Goal: Task Accomplishment & Management: Use online tool/utility

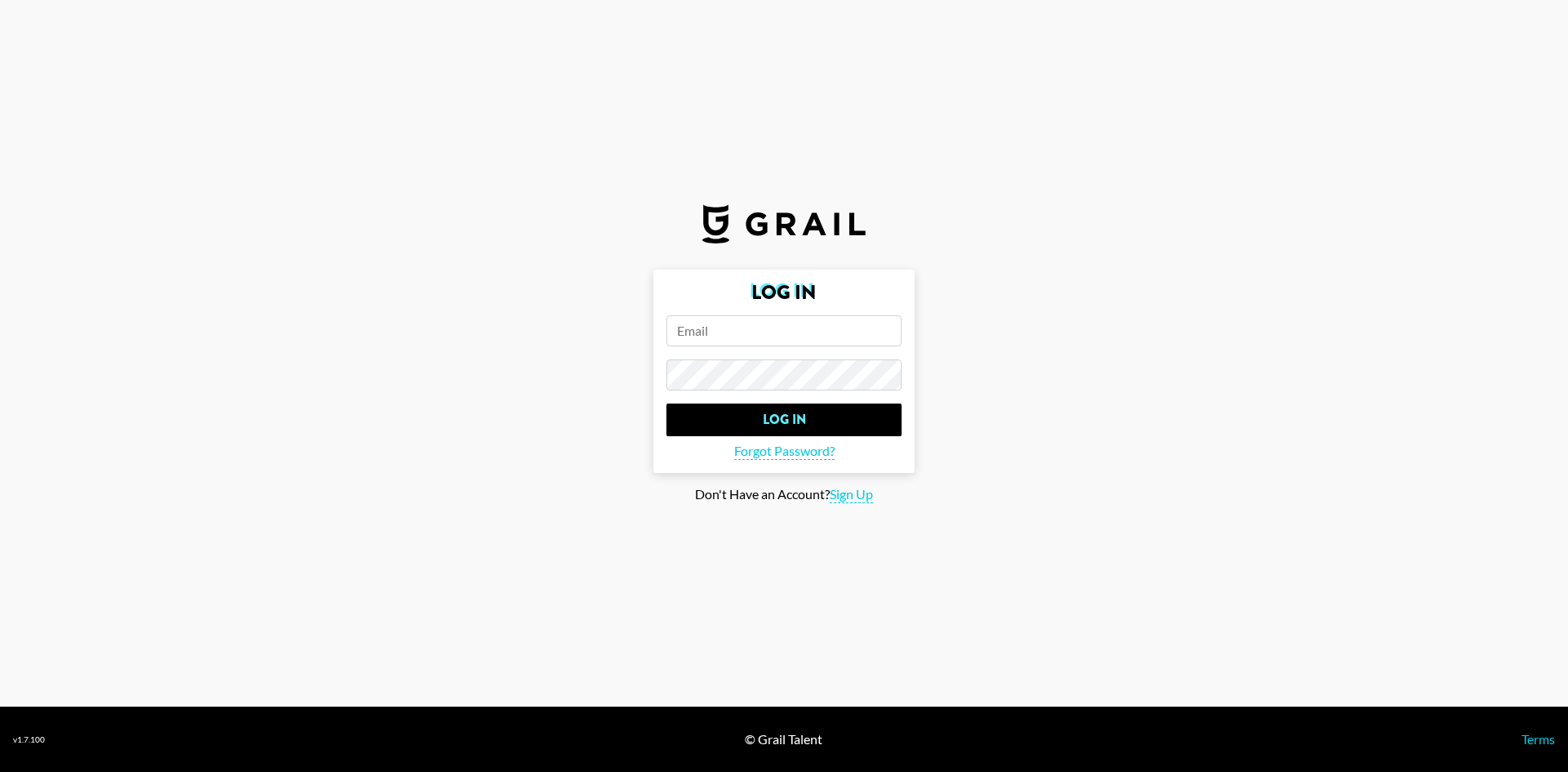
click at [786, 310] on form "Log In Log In Forgot Password?" at bounding box center [784, 371] width 261 height 204
click at [793, 336] on input "email" at bounding box center [783, 331] width 235 height 31
paste input "[EMAIL_ADDRESS][DOMAIN_NAME]"
type input "[EMAIL_ADDRESS][DOMAIN_NAME]"
click at [666, 403] on input "Log In" at bounding box center [783, 420] width 235 height 33
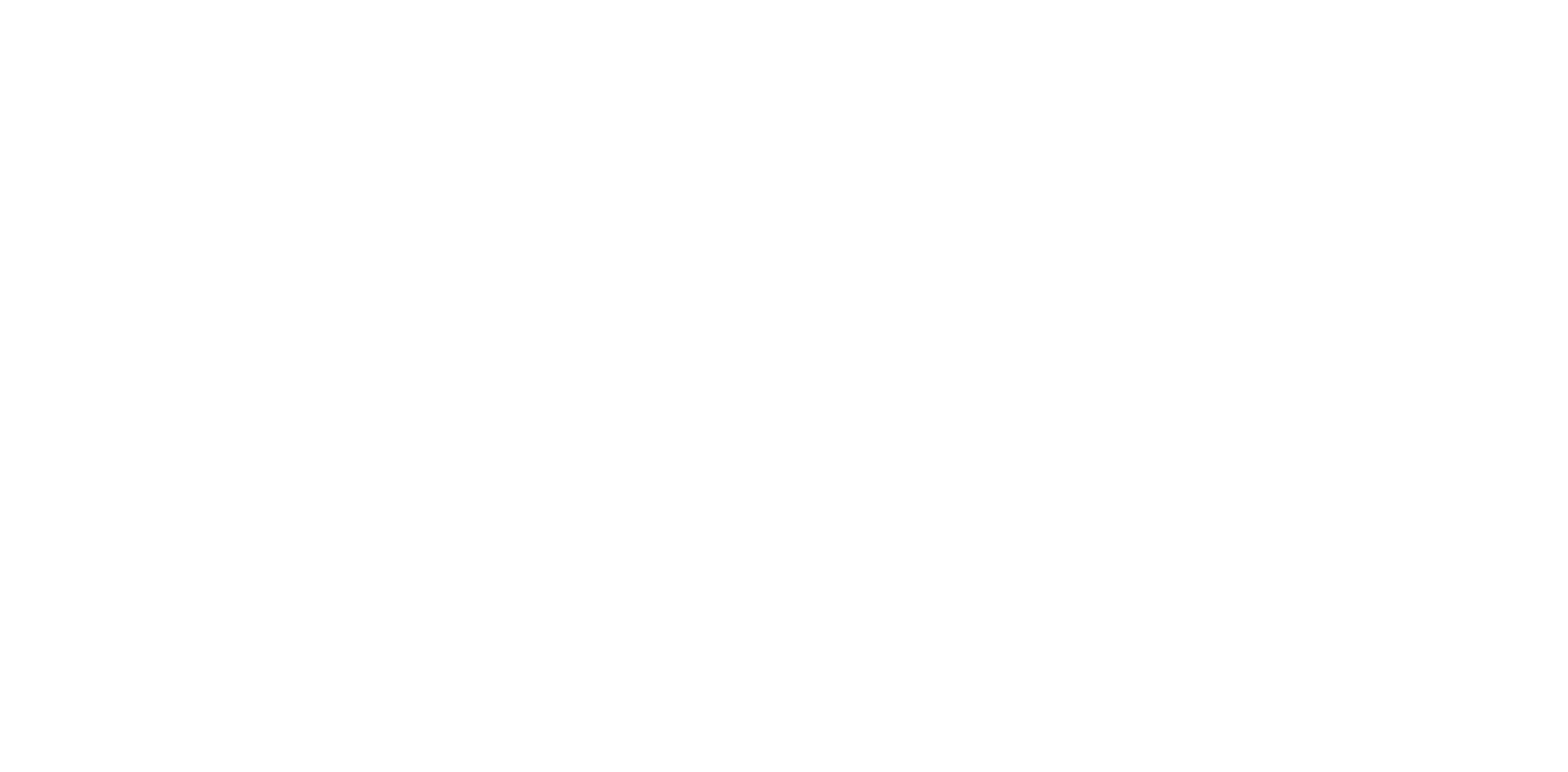
select select "Song"
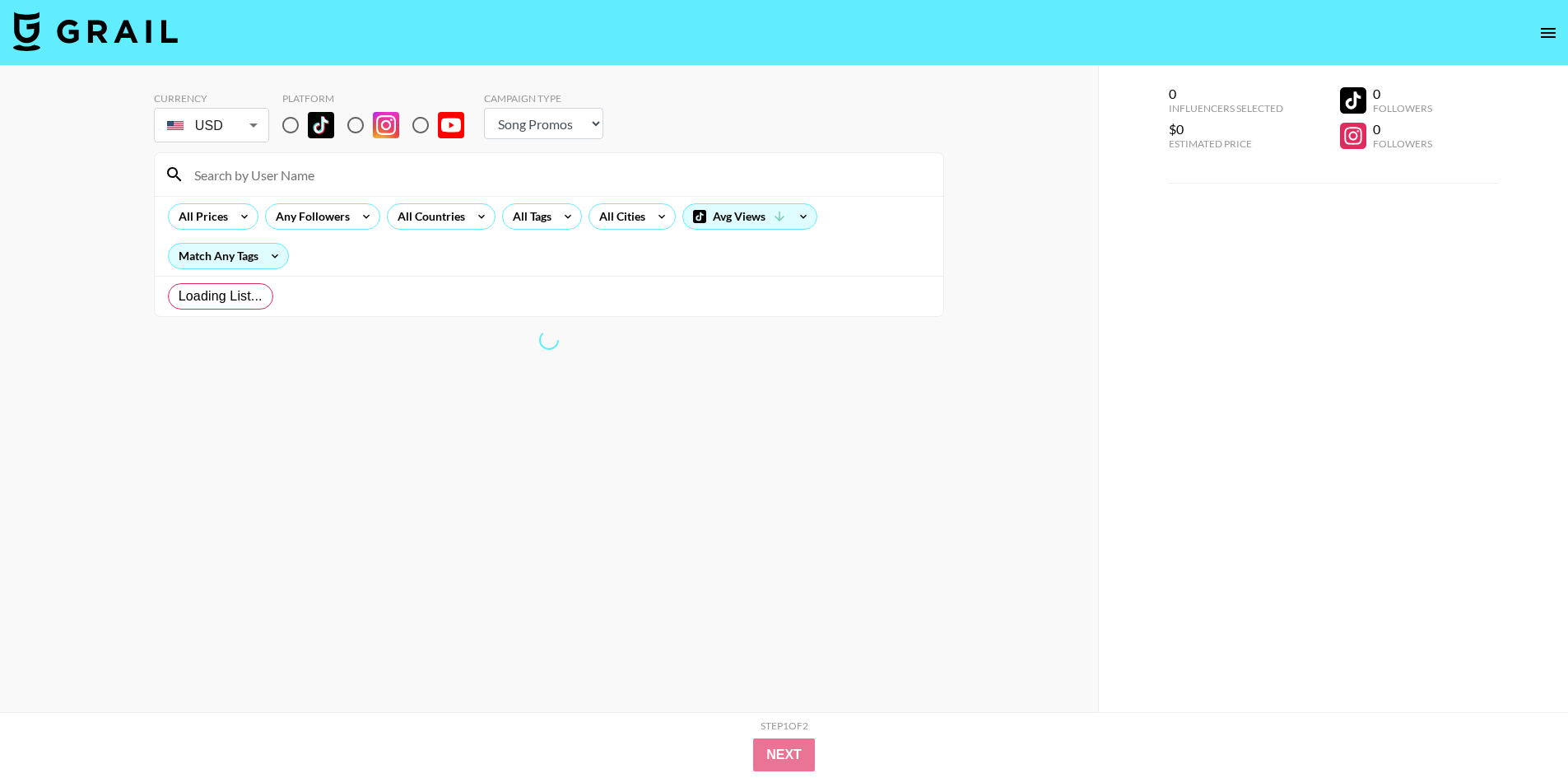
radio input "true"
select select "Brand"
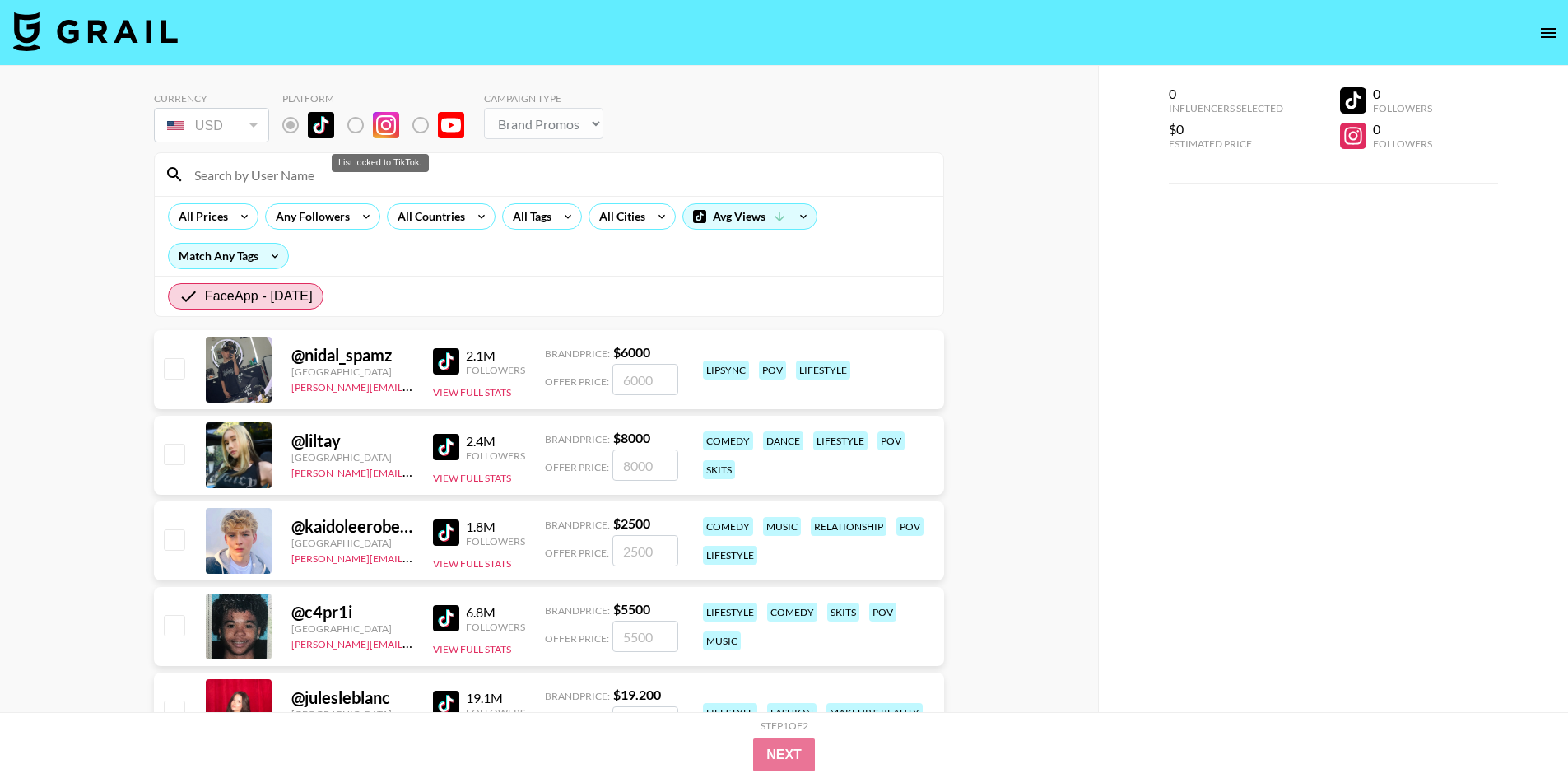
click at [360, 126] on label "List locked to TikTok." at bounding box center [368, 126] width 61 height 35
click at [354, 123] on label "List locked to TikTok." at bounding box center [368, 126] width 61 height 35
click at [649, 219] on icon at bounding box center [662, 217] width 27 height 25
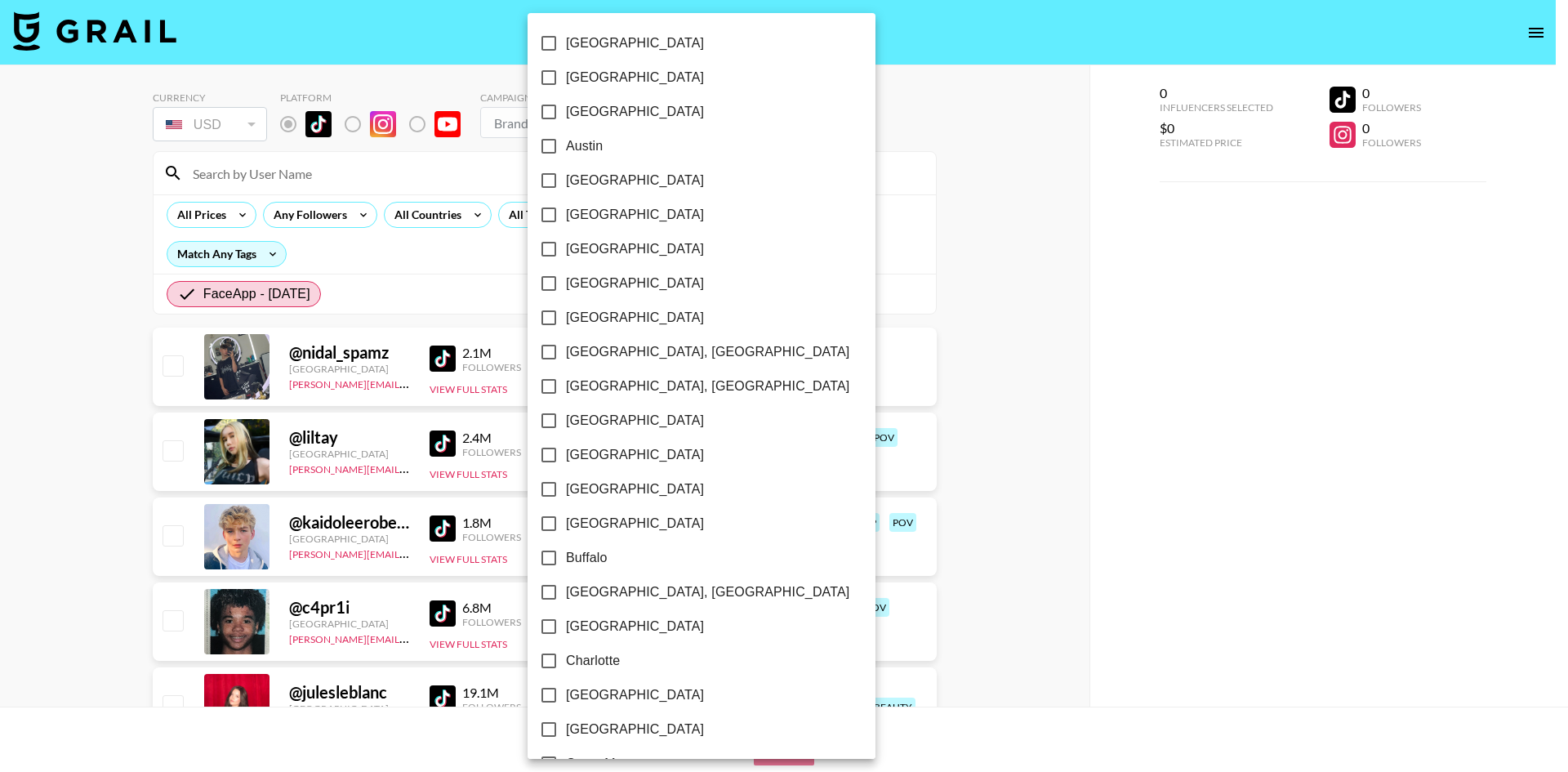
click at [903, 177] on div at bounding box center [784, 386] width 1568 height 772
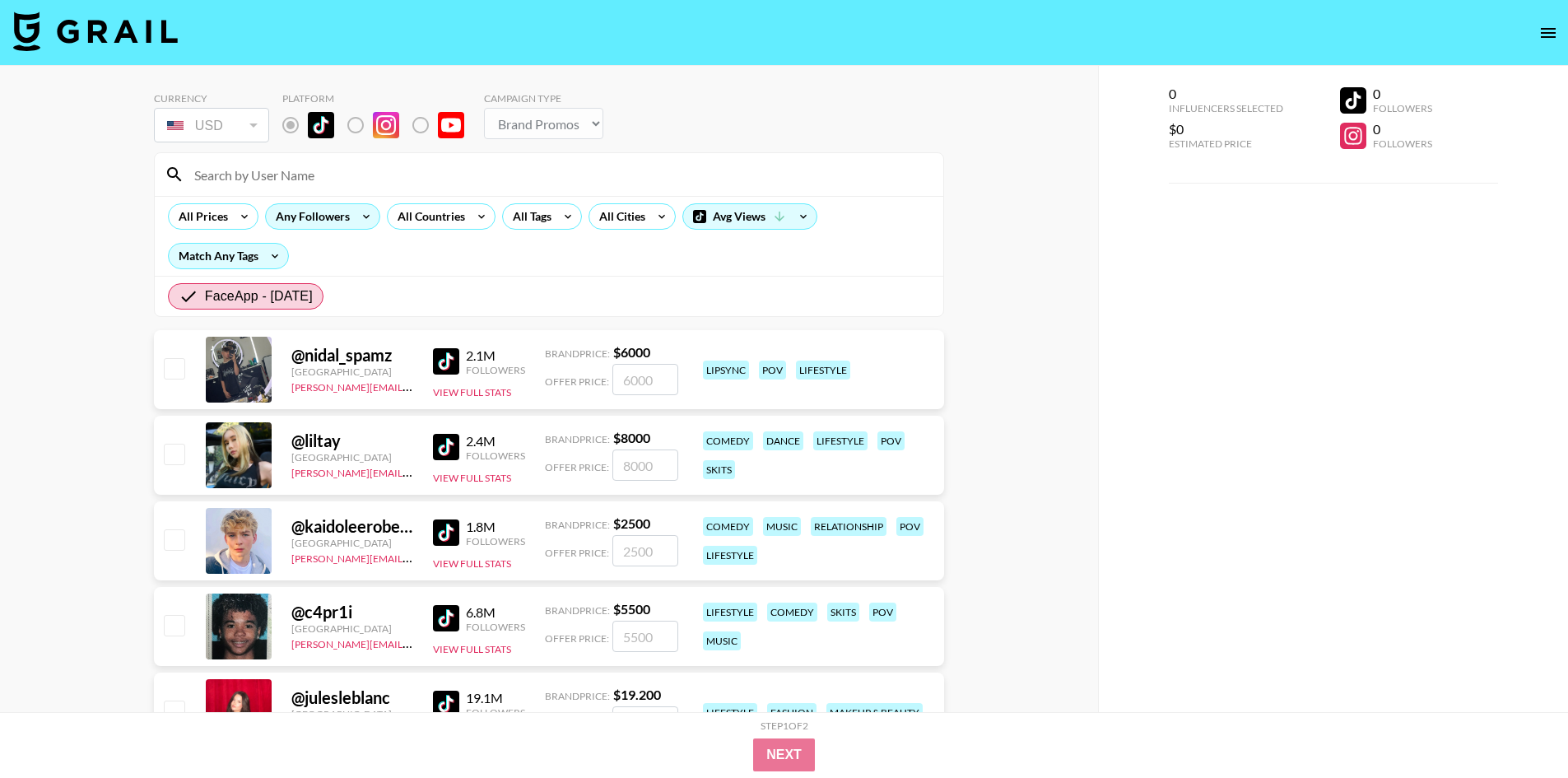
click at [351, 220] on div "Any Followers" at bounding box center [309, 217] width 87 height 25
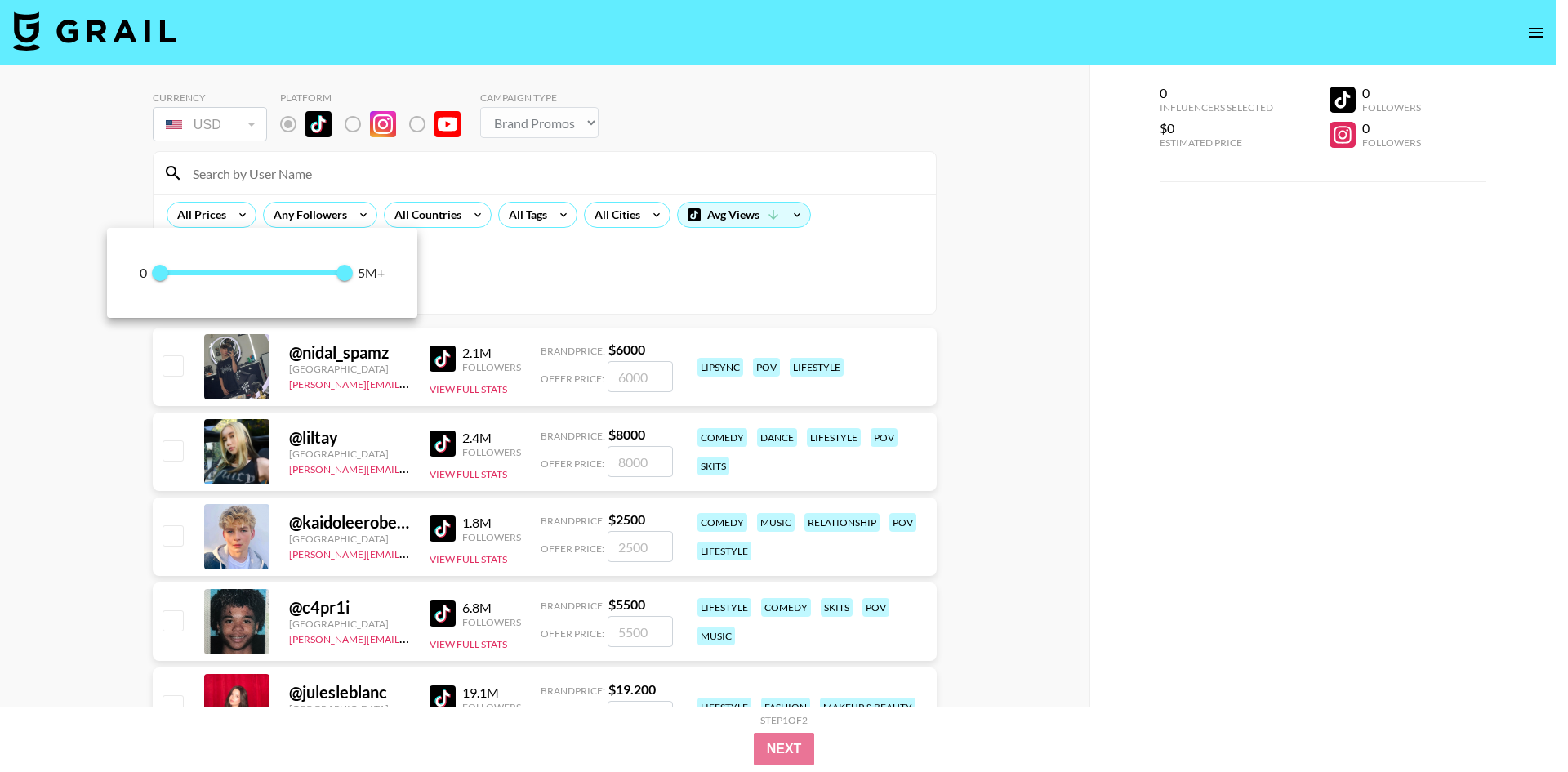
click at [519, 268] on div at bounding box center [784, 386] width 1568 height 772
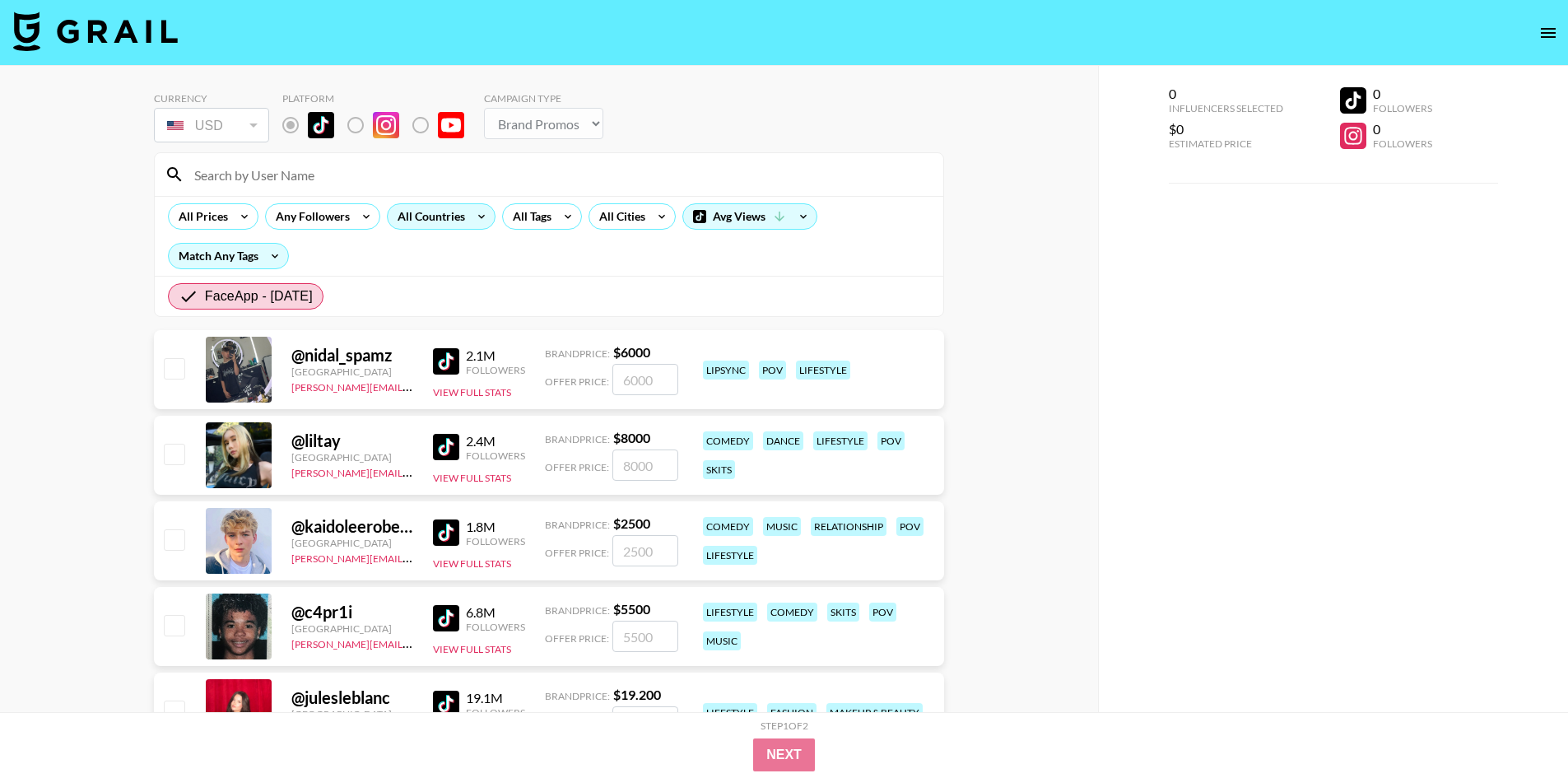
click at [428, 228] on div "All Countries" at bounding box center [441, 217] width 109 height 27
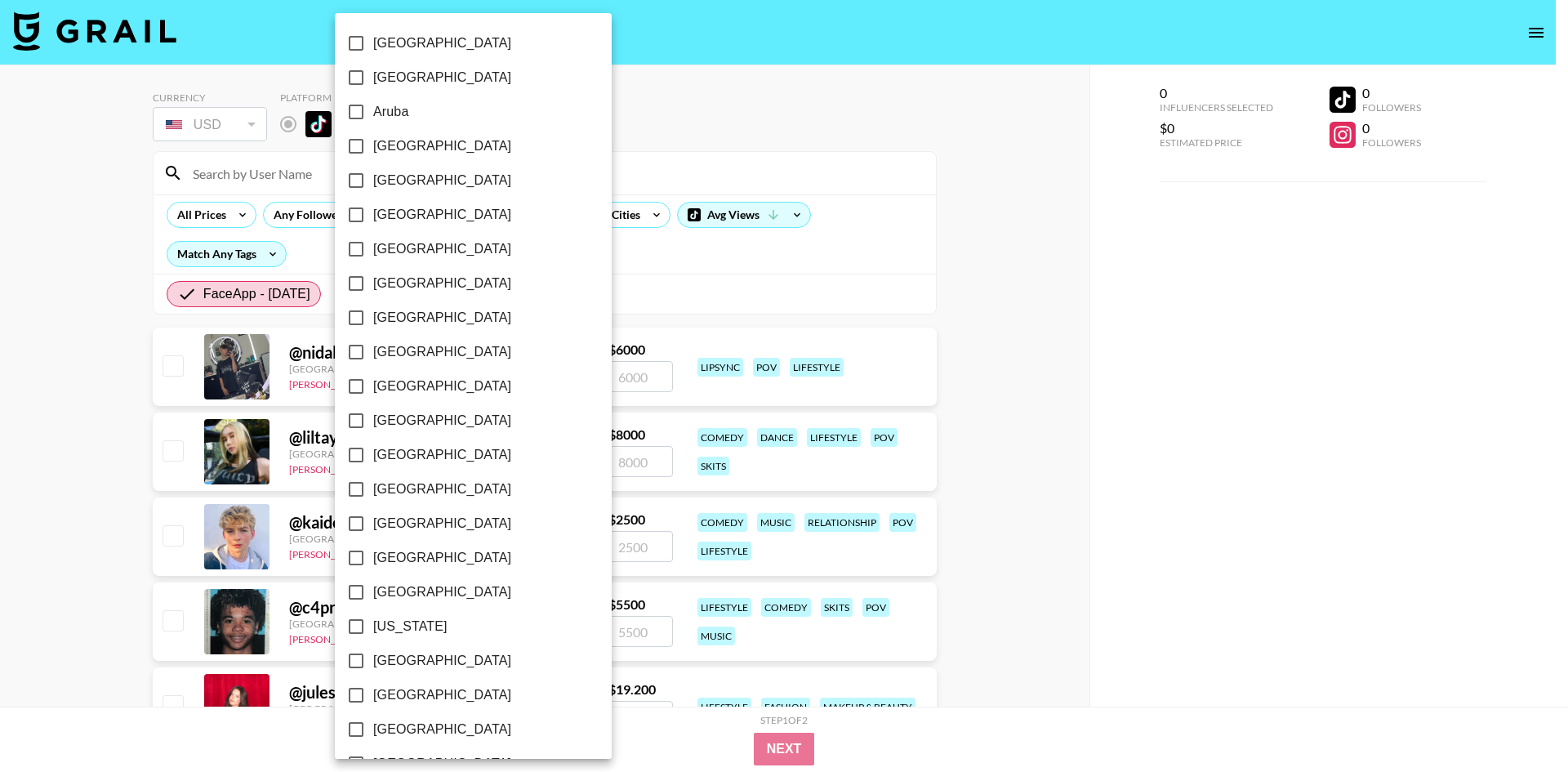
click at [709, 249] on div at bounding box center [784, 386] width 1568 height 772
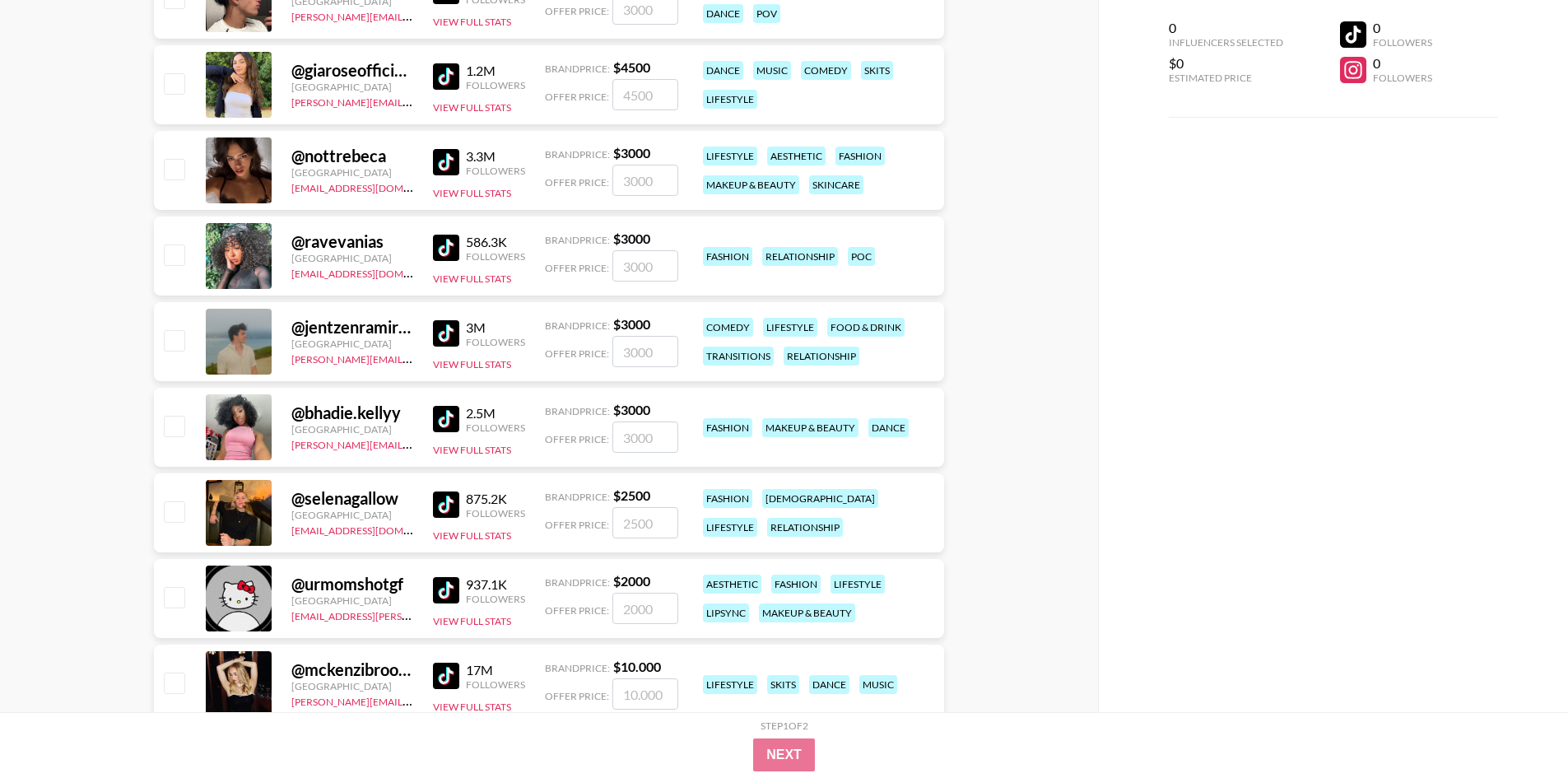
scroll to position [3294, 0]
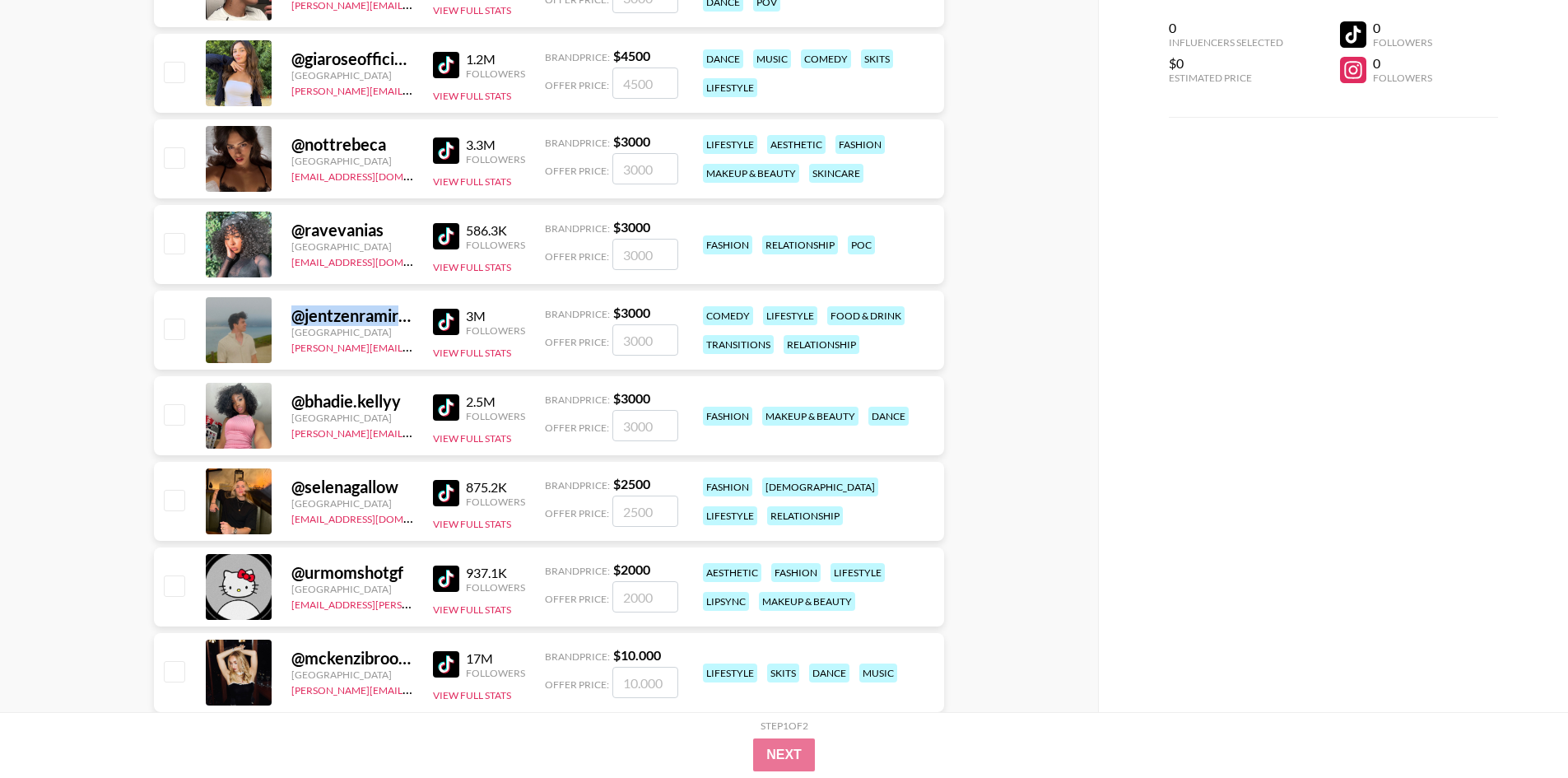
drag, startPoint x: 399, startPoint y: 316, endPoint x: 272, endPoint y: 314, distance: 127.0
click at [272, 314] on div "@ jentzenramirez [GEOGRAPHIC_DATA] [PERSON_NAME][EMAIL_ADDRESS][DOMAIN_NAME] 3M…" at bounding box center [548, 330] width 790 height 79
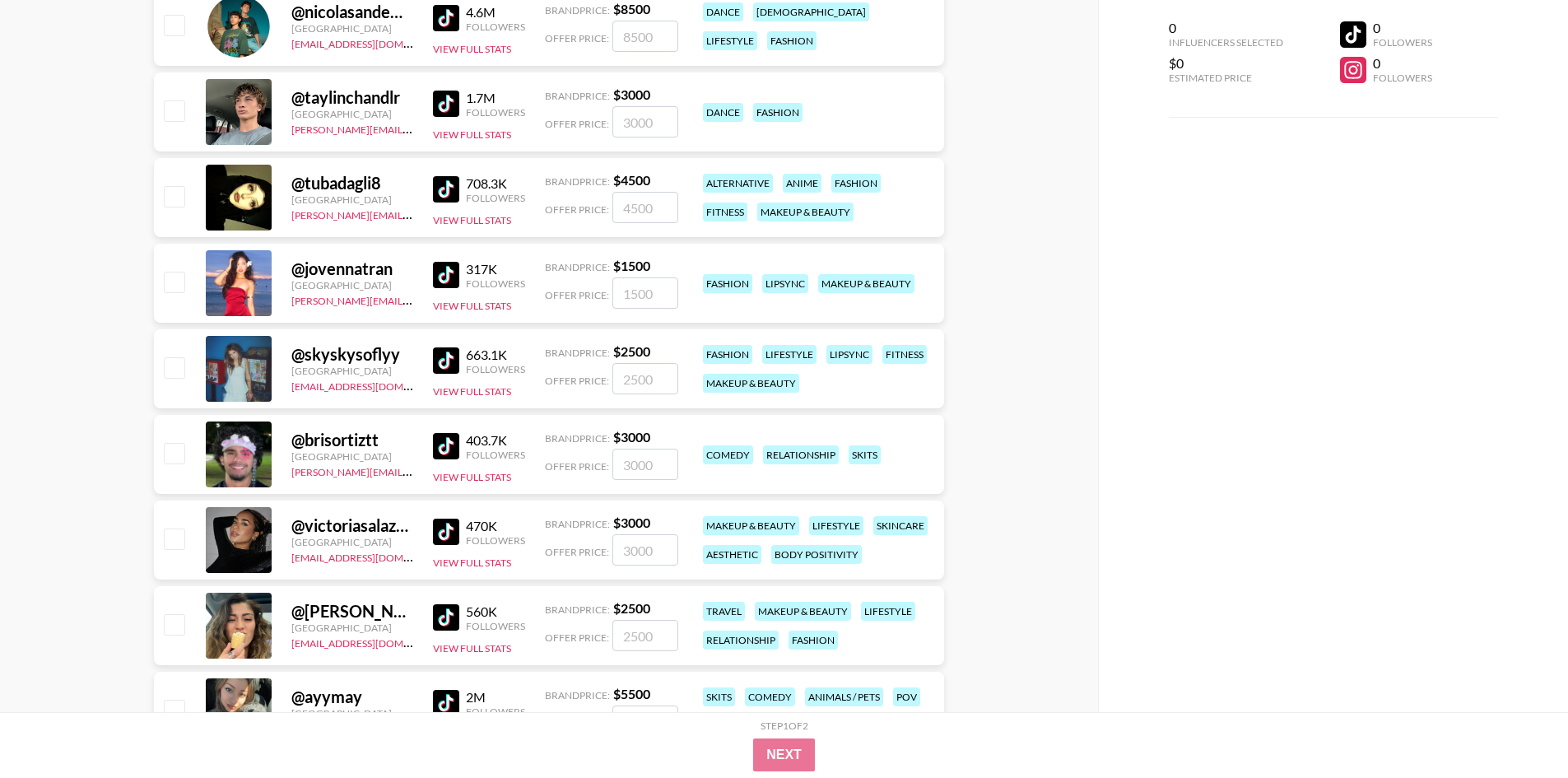
scroll to position [5266, 0]
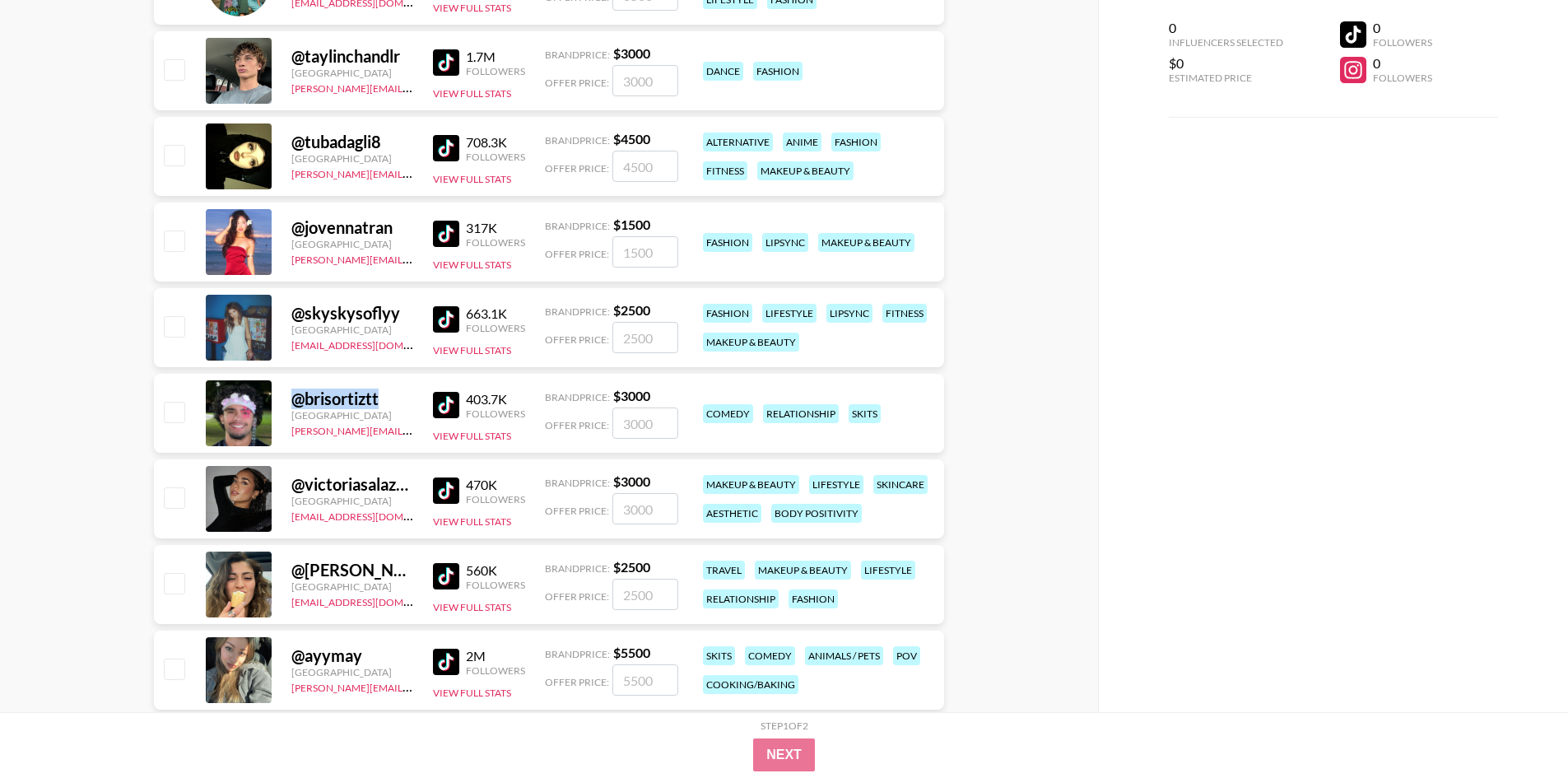
drag, startPoint x: 376, startPoint y: 389, endPoint x: 286, endPoint y: 391, distance: 90.0
click at [286, 391] on div "@ brisortiztt [GEOGRAPHIC_DATA] [PERSON_NAME][EMAIL_ADDRESS][PERSON_NAME][DOMAI…" at bounding box center [548, 413] width 790 height 79
copy div "@ brisortiztt"
